Goal: Communication & Community: Connect with others

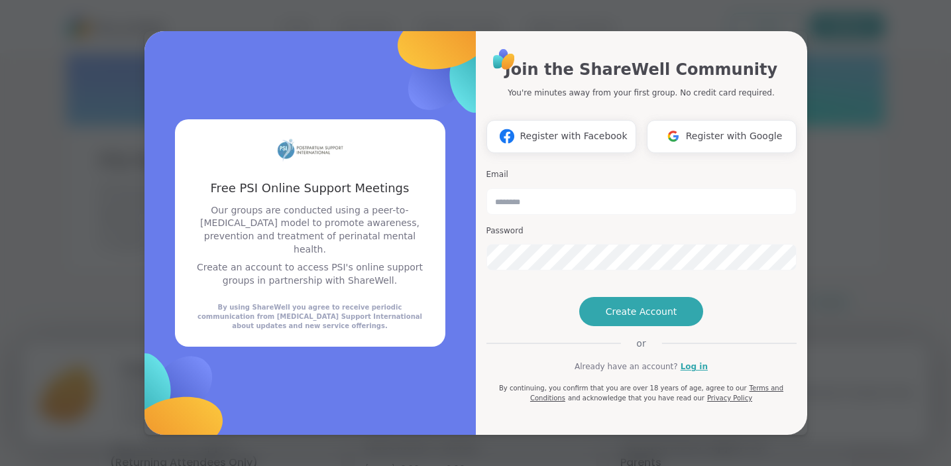
click at [698, 129] on span "Register with Google" at bounding box center [734, 136] width 97 height 14
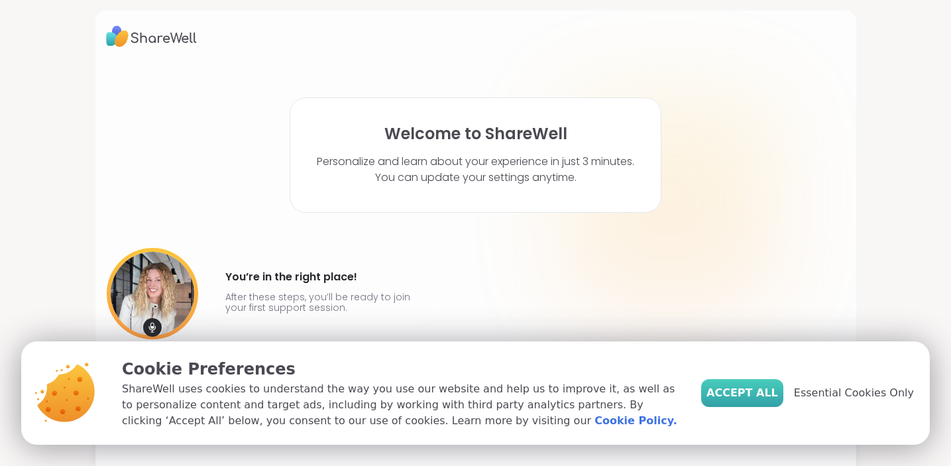
click at [750, 401] on button "Accept All" at bounding box center [742, 393] width 82 height 28
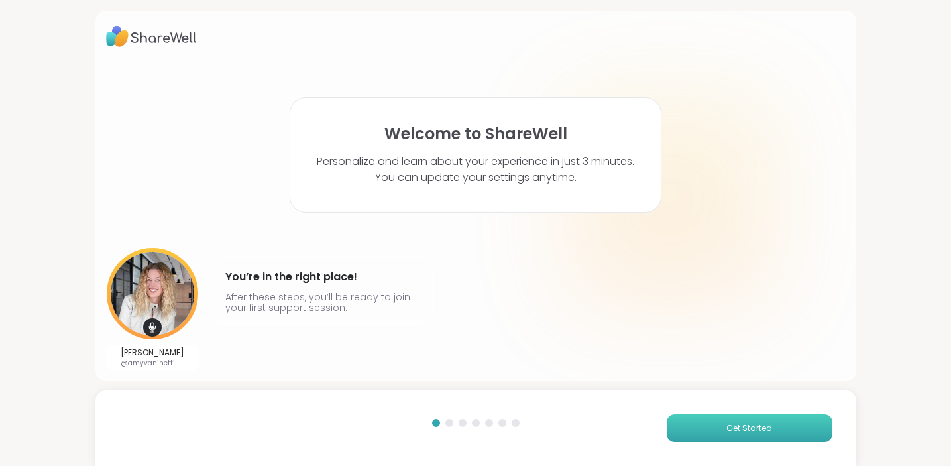
click at [713, 432] on button "Get Started" at bounding box center [750, 428] width 166 height 28
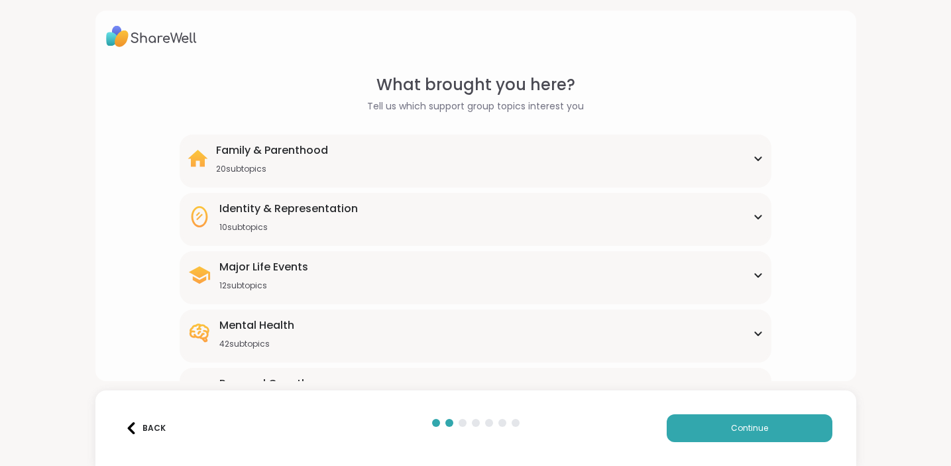
click at [365, 173] on div "Family & Parenthood 20 subtopics" at bounding box center [476, 158] width 576 height 32
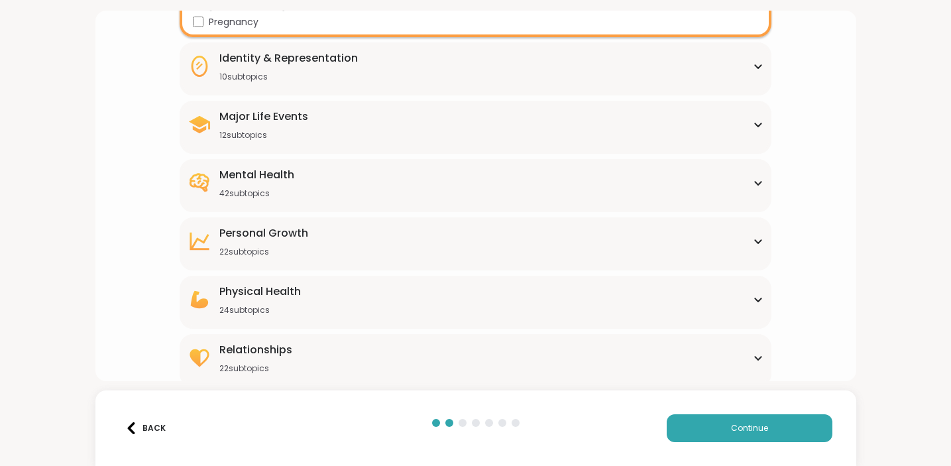
scroll to position [485, 0]
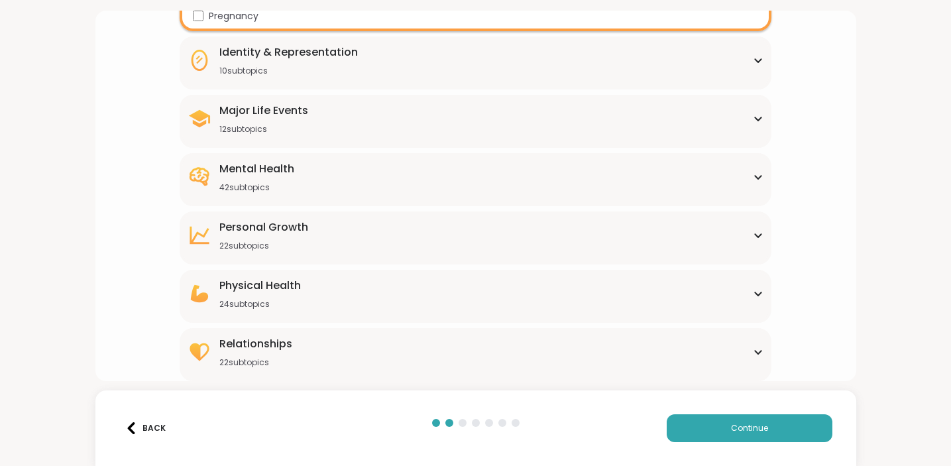
click at [420, 170] on div "Mental Health 42 subtopics" at bounding box center [476, 177] width 576 height 32
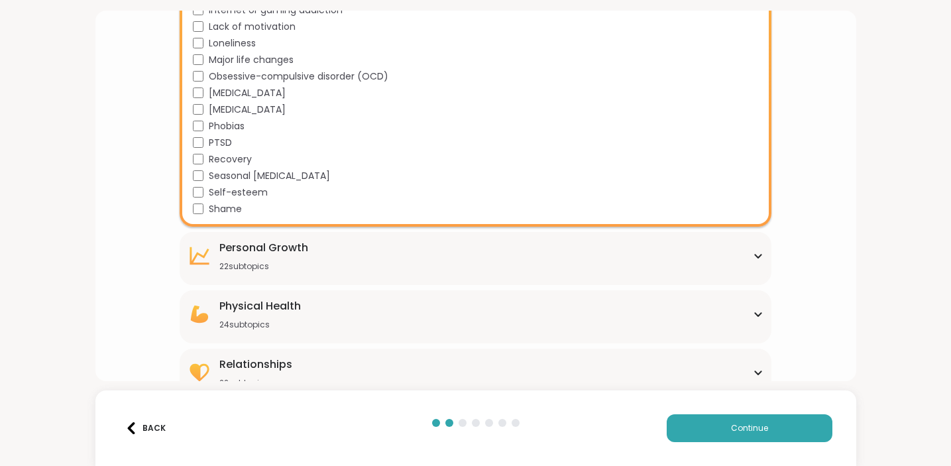
scroll to position [1148, 0]
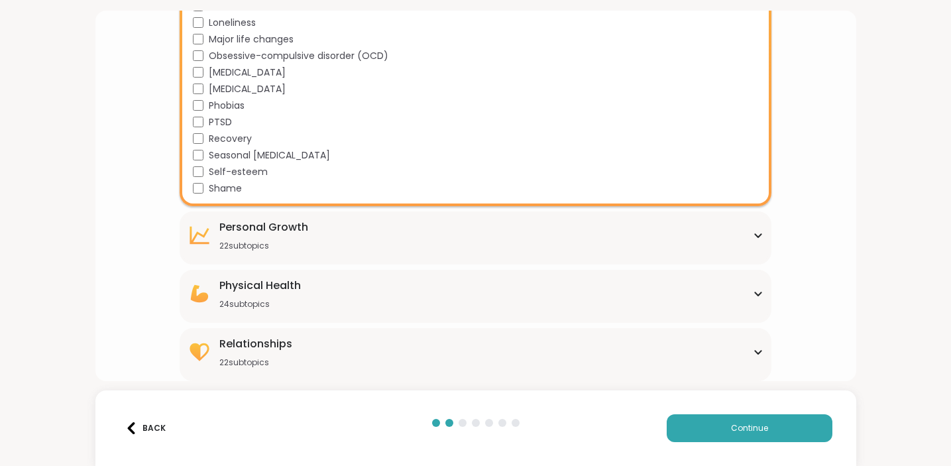
click at [394, 229] on div "Personal Growth 22 subtopics" at bounding box center [476, 235] width 576 height 32
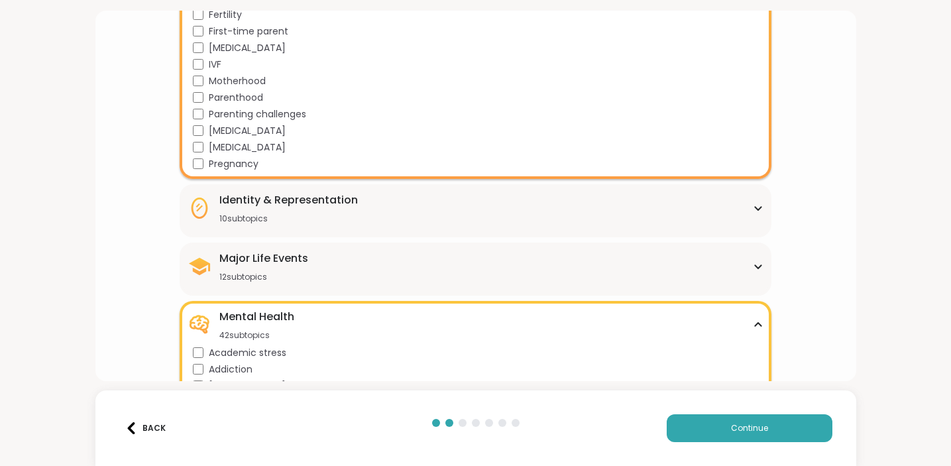
scroll to position [336, 0]
click at [379, 270] on div "Major Life Events 12 subtopics" at bounding box center [476, 268] width 576 height 32
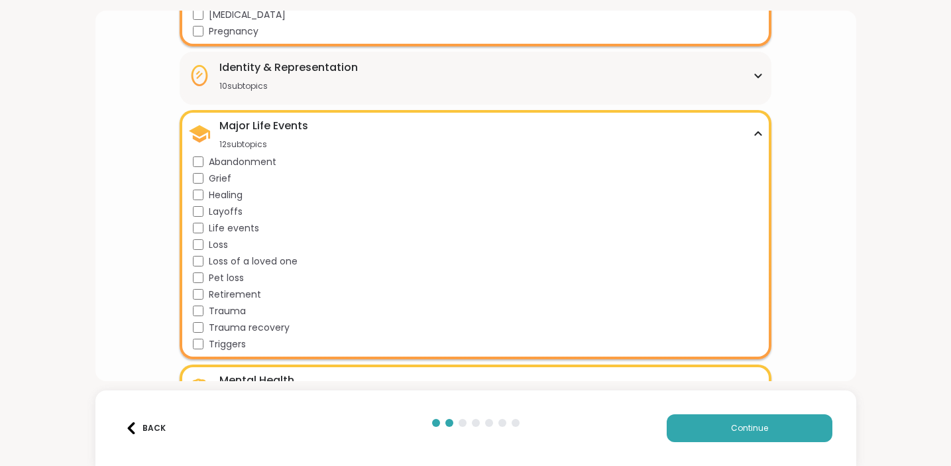
scroll to position [488, 0]
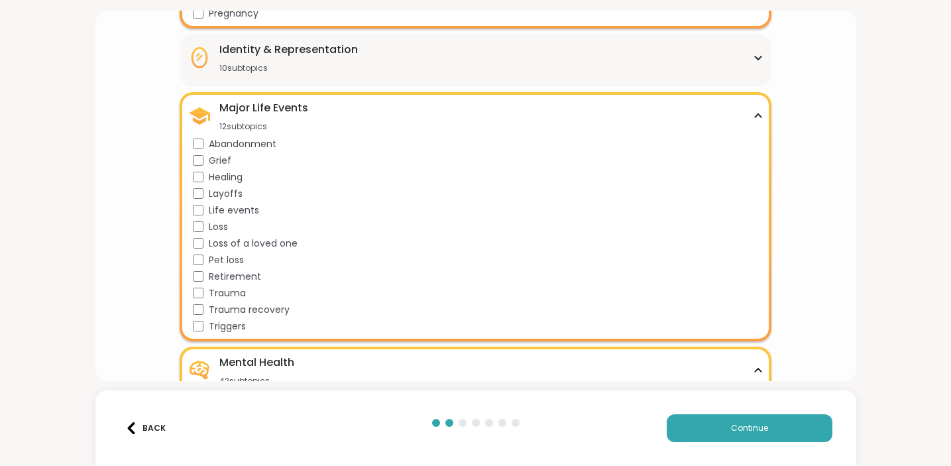
click at [758, 113] on icon at bounding box center [758, 116] width 11 height 7
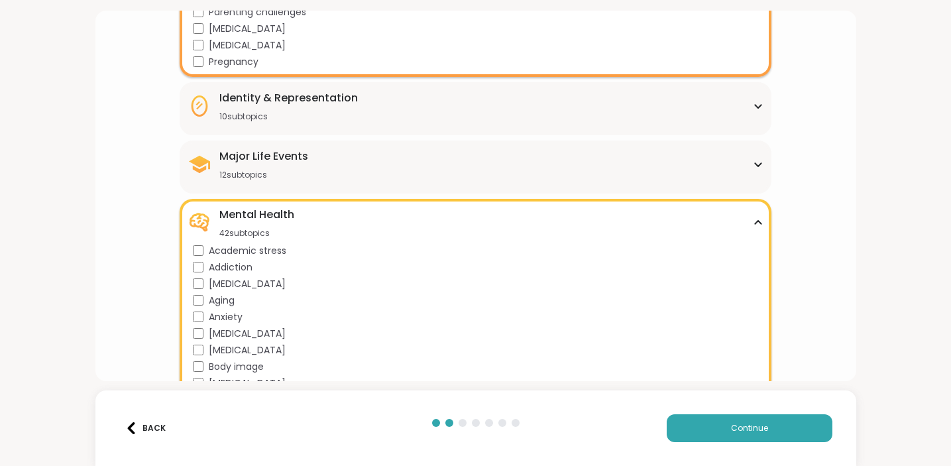
scroll to position [436, 0]
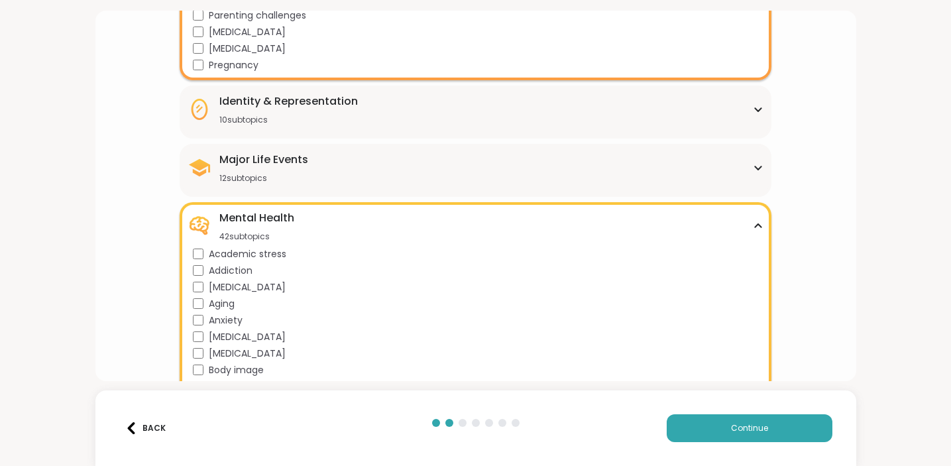
click at [682, 123] on div "Identity & Representation 10 subtopics" at bounding box center [476, 109] width 576 height 32
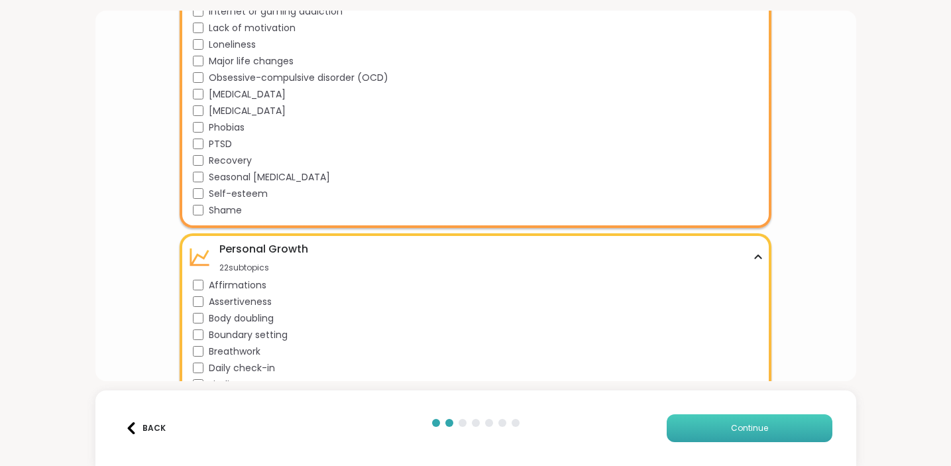
click at [704, 425] on button "Continue" at bounding box center [750, 428] width 166 height 28
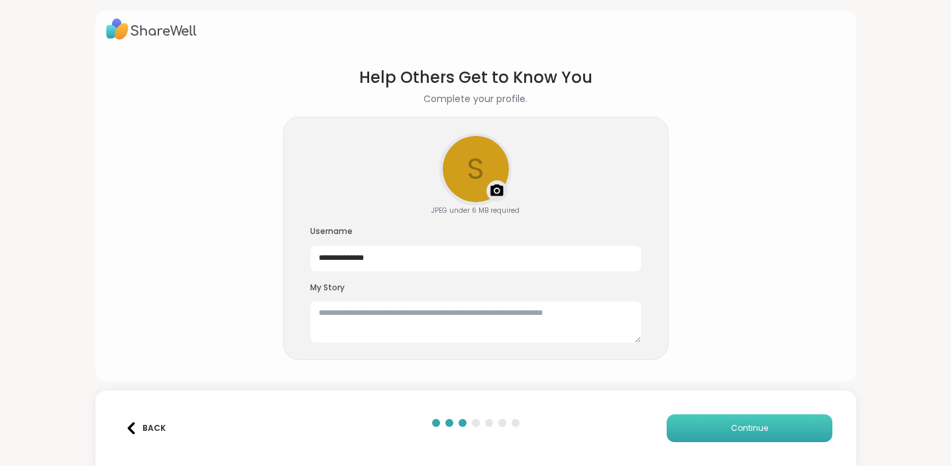
scroll to position [8, 0]
click at [386, 255] on input "**********" at bounding box center [475, 258] width 331 height 27
type input "*********"
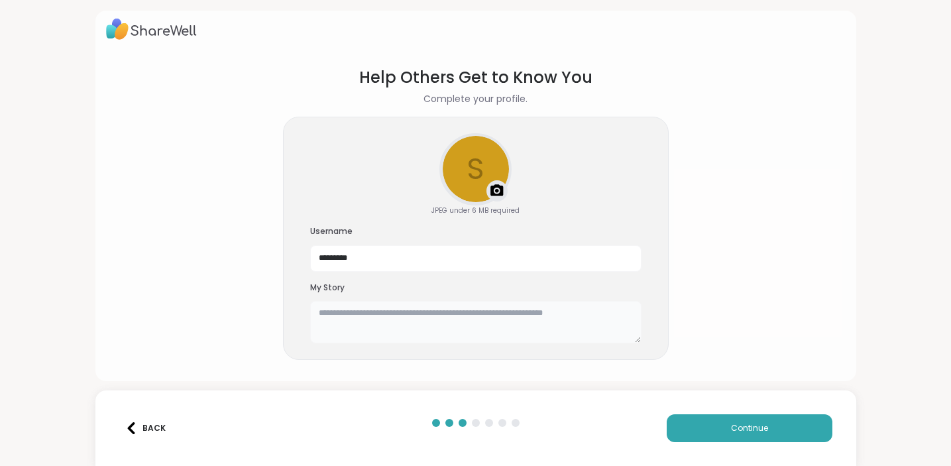
click at [348, 315] on textarea at bounding box center [475, 322] width 331 height 42
type textarea "*"
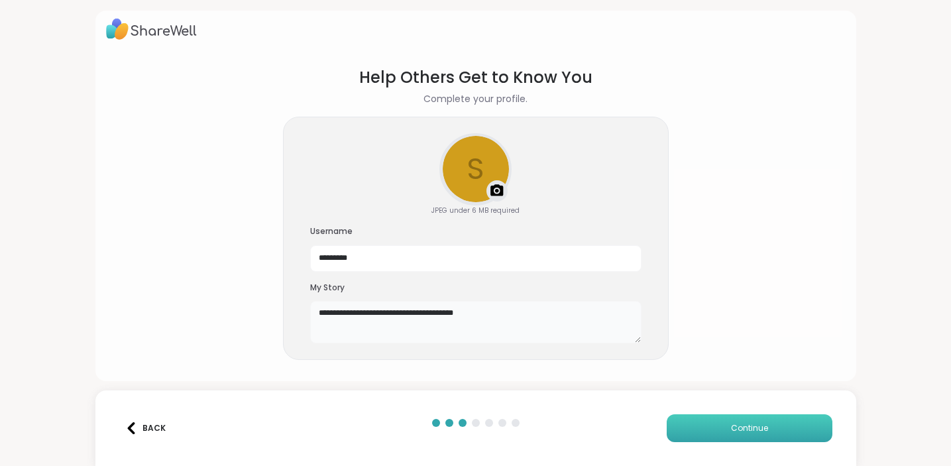
type textarea "**********"
click at [718, 420] on button "Continue" at bounding box center [750, 428] width 166 height 28
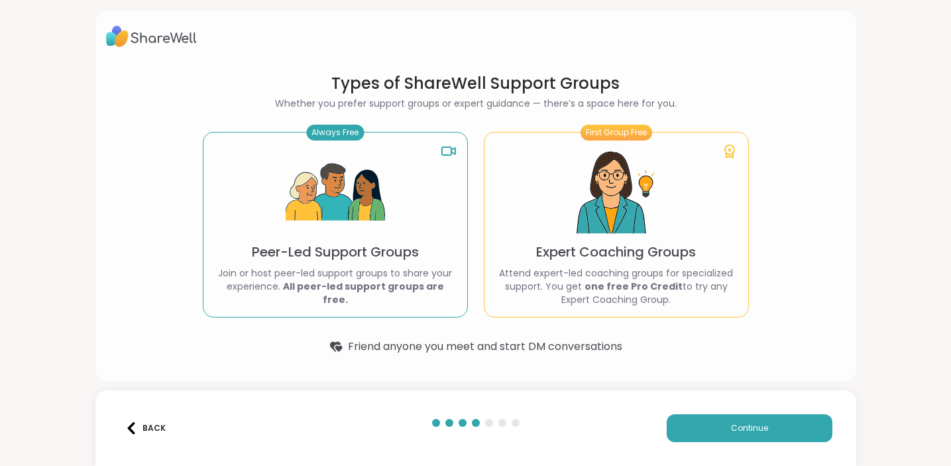
click at [303, 214] on img at bounding box center [335, 192] width 99 height 99
click at [348, 128] on div "Always Free" at bounding box center [335, 133] width 58 height 16
click at [346, 136] on div "Always Free" at bounding box center [335, 133] width 58 height 16
click at [355, 206] on img at bounding box center [335, 192] width 99 height 99
click at [705, 422] on button "Continue" at bounding box center [750, 428] width 166 height 28
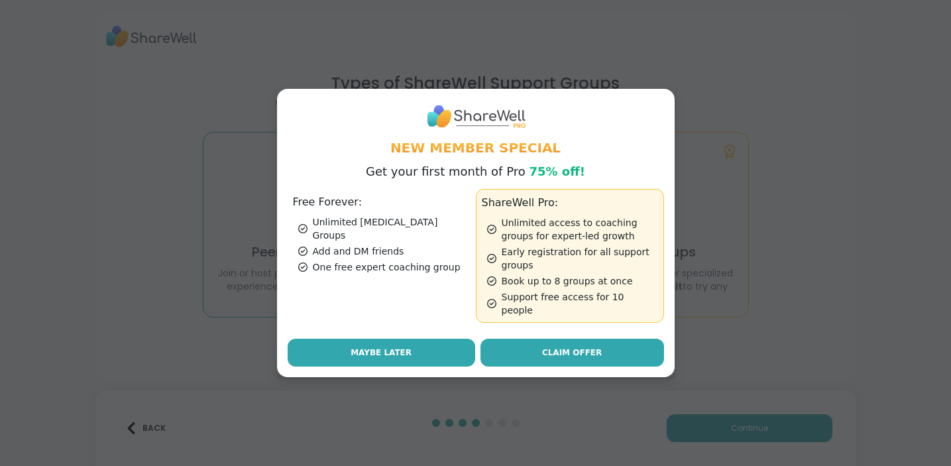
click at [405, 347] on span "Maybe Later" at bounding box center [381, 353] width 61 height 12
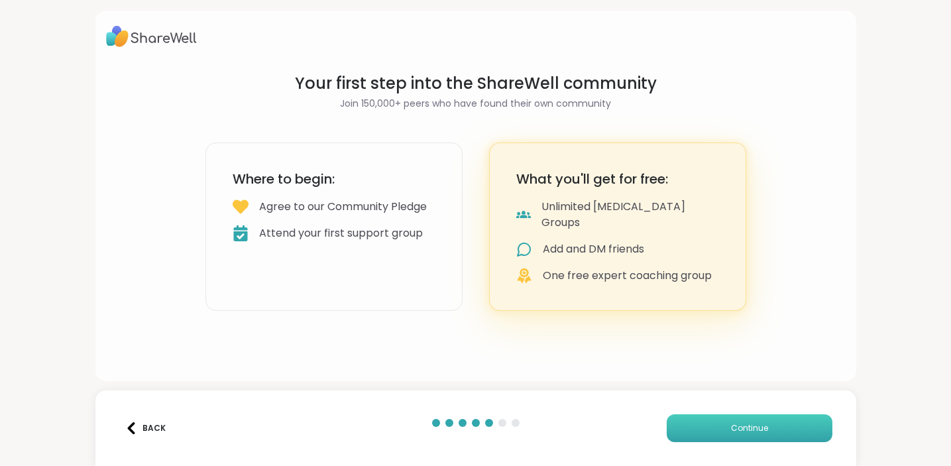
click at [754, 430] on span "Continue" at bounding box center [749, 428] width 37 height 12
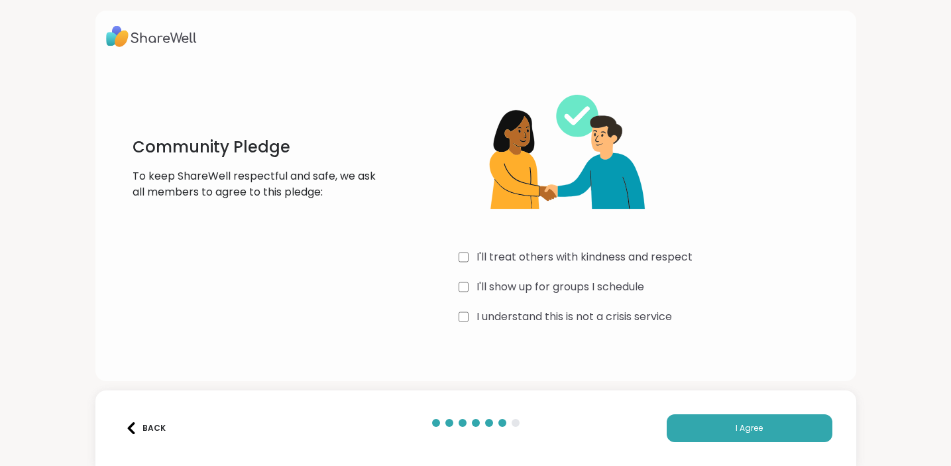
click at [747, 455] on div "Back I Agree" at bounding box center [475, 428] width 761 height 76
click at [754, 433] on span "I Agree" at bounding box center [749, 428] width 27 height 12
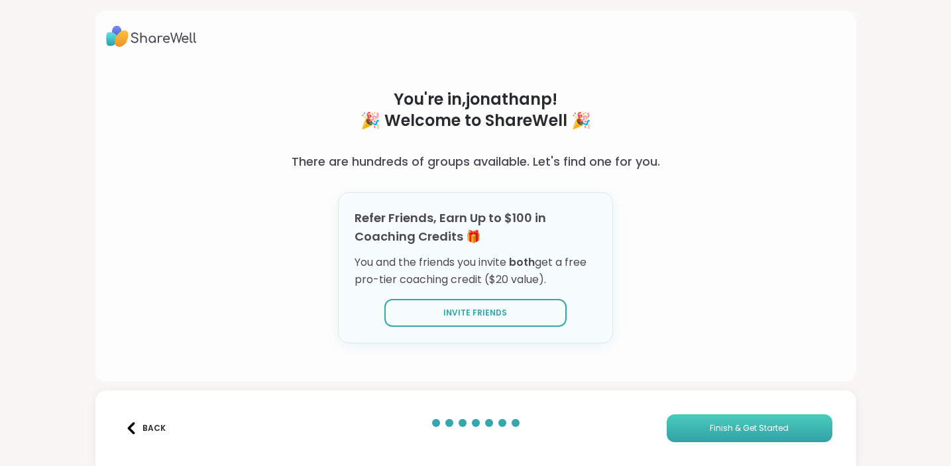
click at [735, 429] on span "Finish & Get Started" at bounding box center [749, 428] width 79 height 12
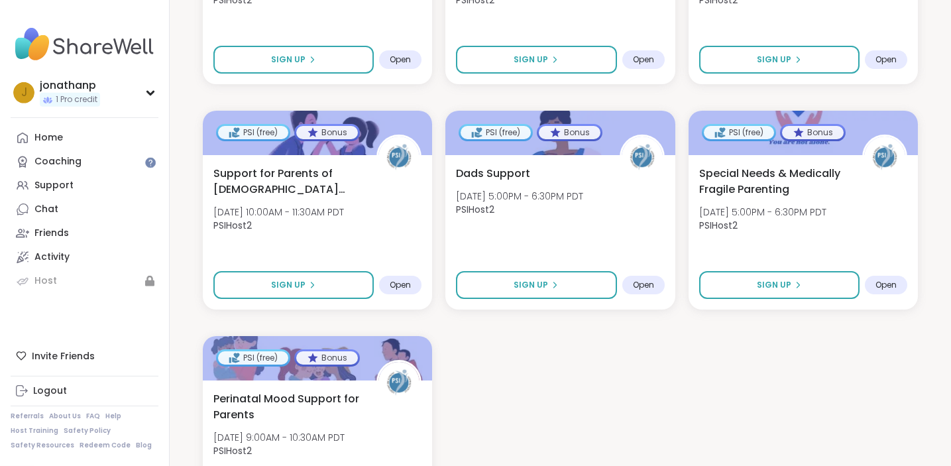
scroll to position [1783, 0]
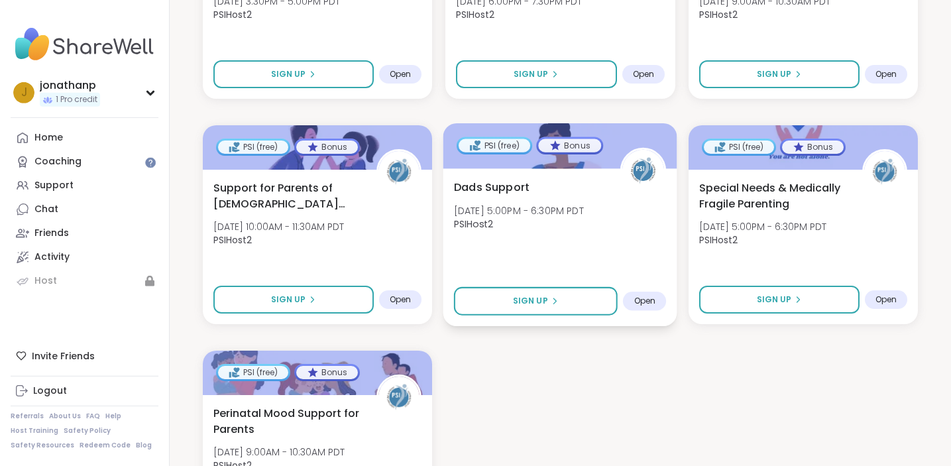
click at [635, 300] on span "Open" at bounding box center [645, 301] width 22 height 11
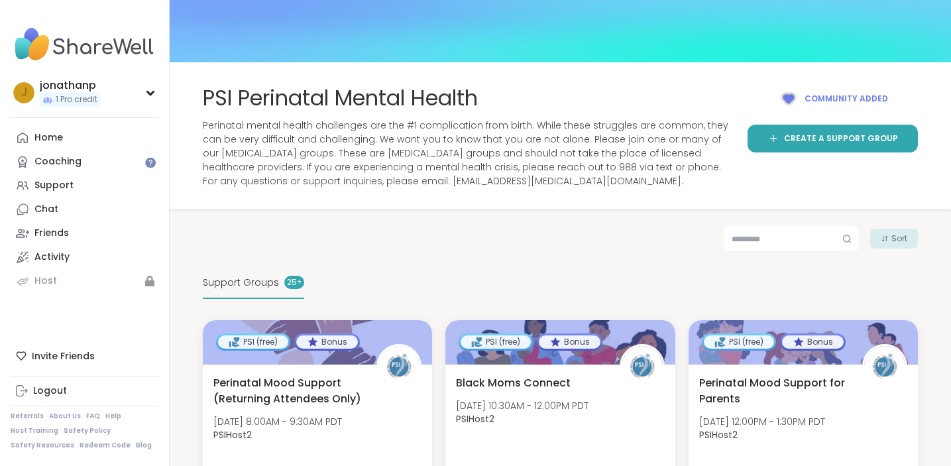
scroll to position [0, 0]
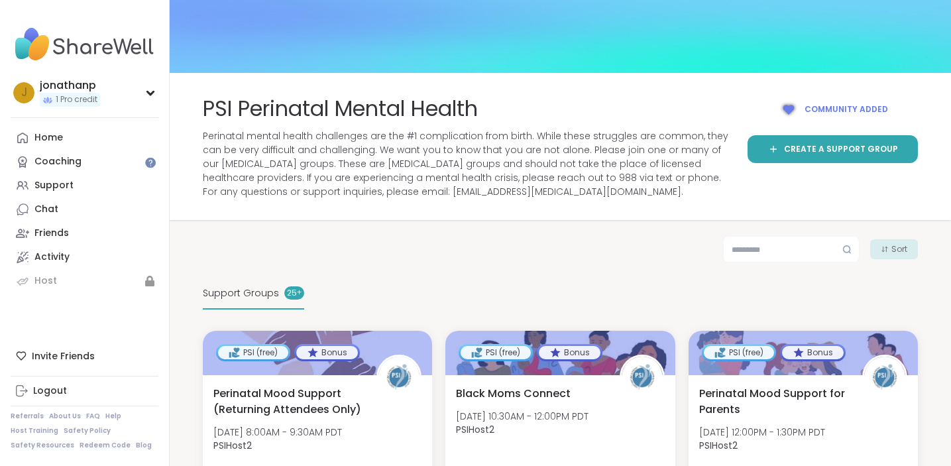
click at [247, 292] on span "Support Groups" at bounding box center [241, 293] width 76 height 14
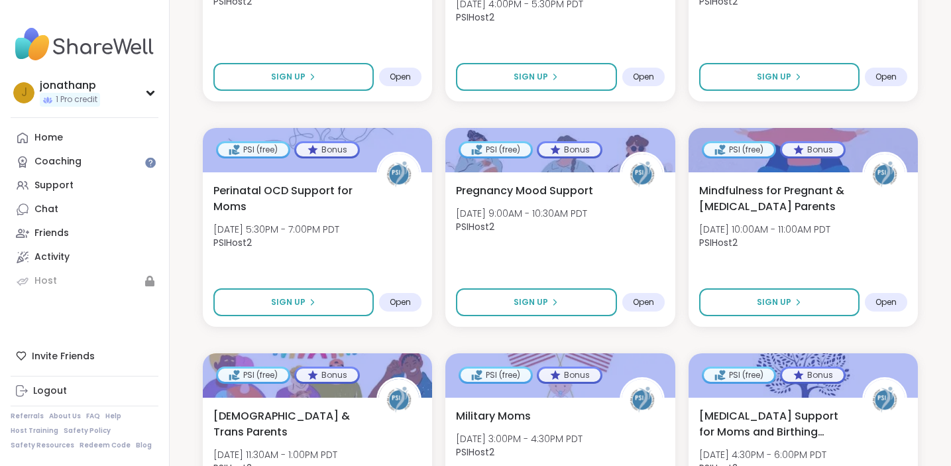
scroll to position [654, 0]
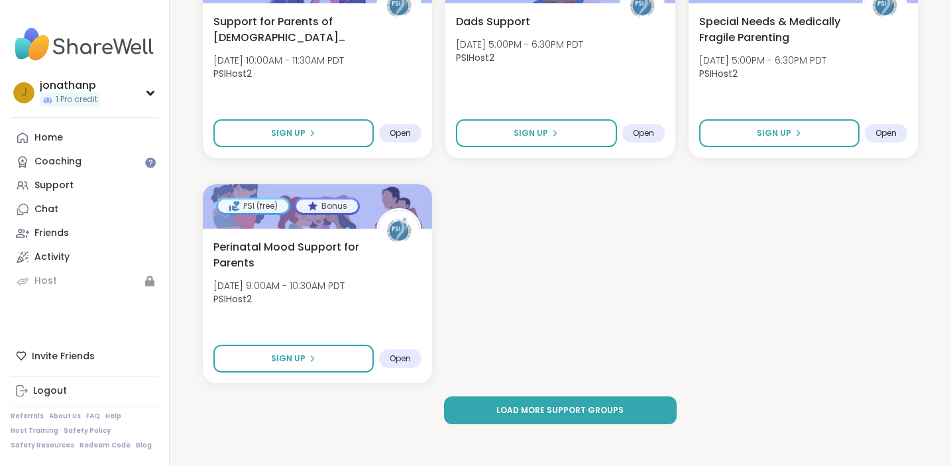
scroll to position [1950, 0]
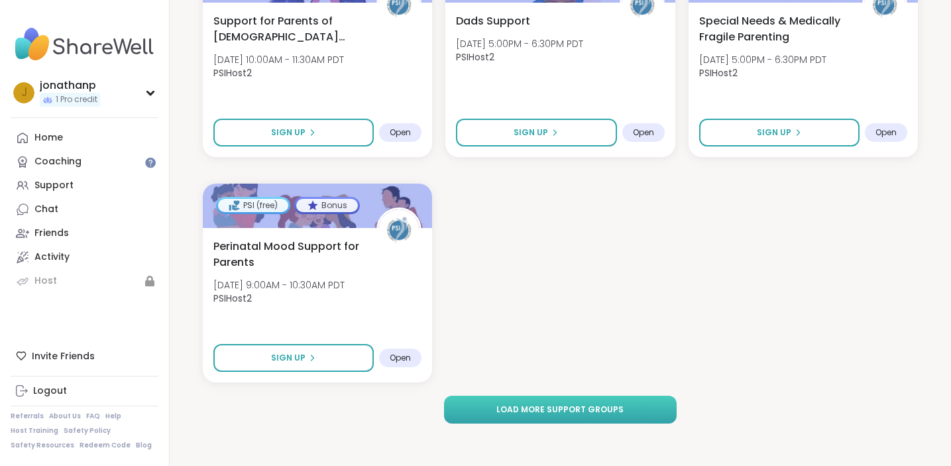
click at [604, 412] on span "Load more support groups" at bounding box center [559, 410] width 127 height 12
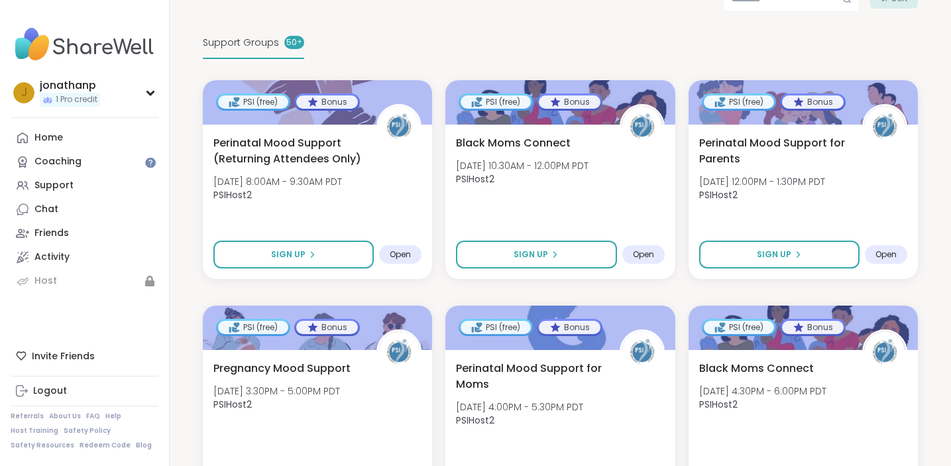
scroll to position [0, 0]
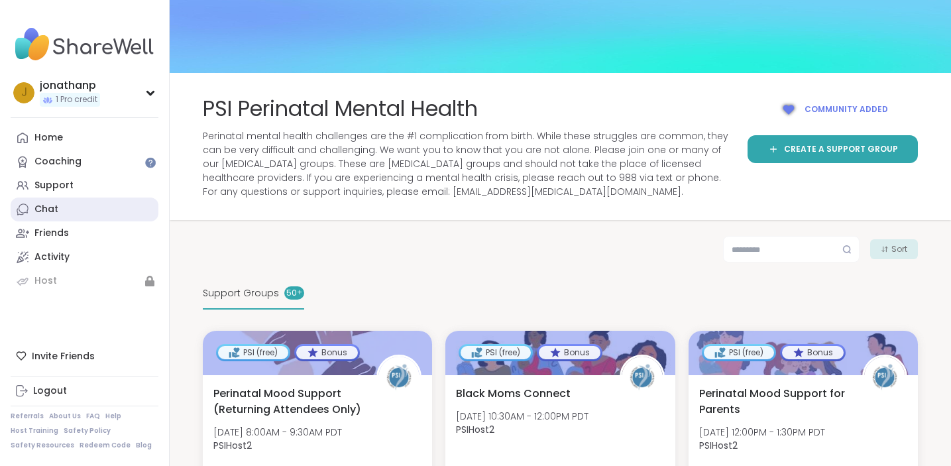
click at [52, 205] on div "Chat" at bounding box center [46, 209] width 24 height 13
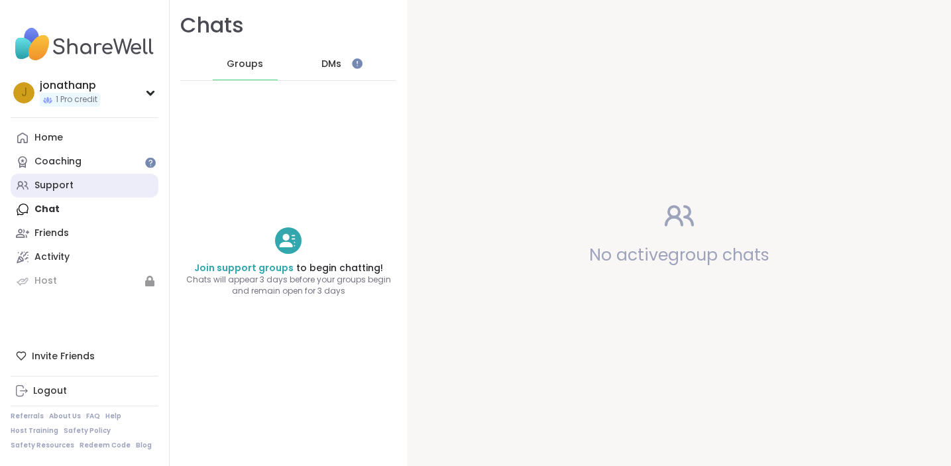
click at [60, 185] on div "Support" at bounding box center [53, 185] width 39 height 13
